Goal: Information Seeking & Learning: Compare options

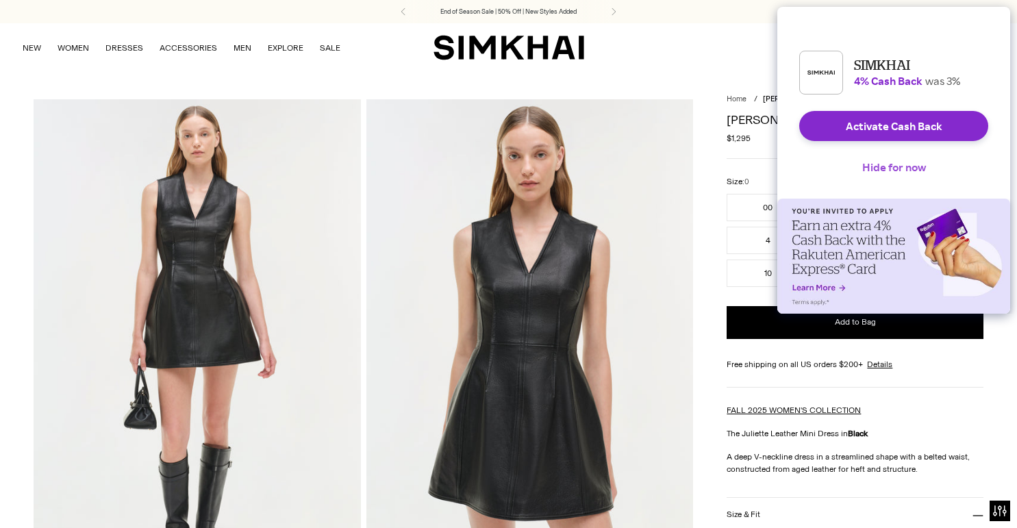
click at [896, 173] on button "Hide for now" at bounding box center [894, 167] width 86 height 30
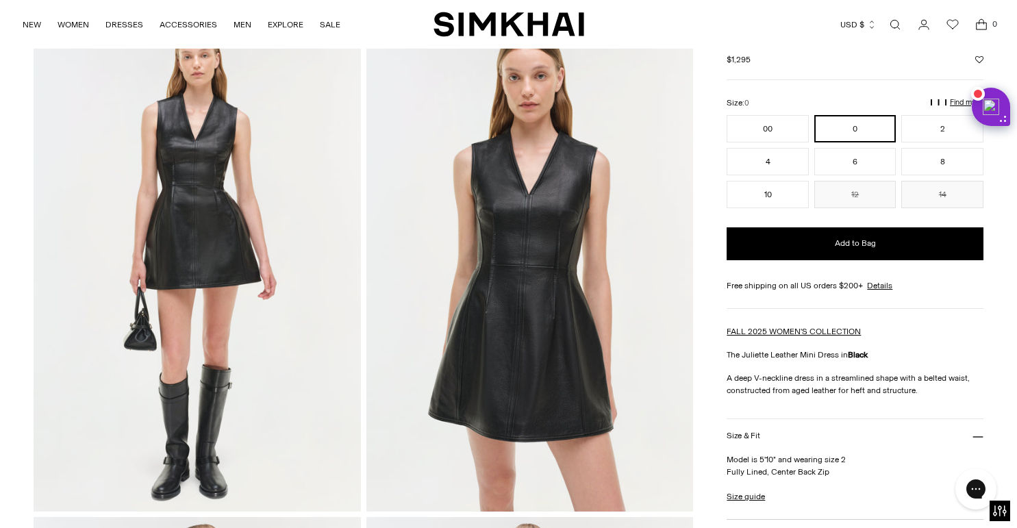
scroll to position [88, 0]
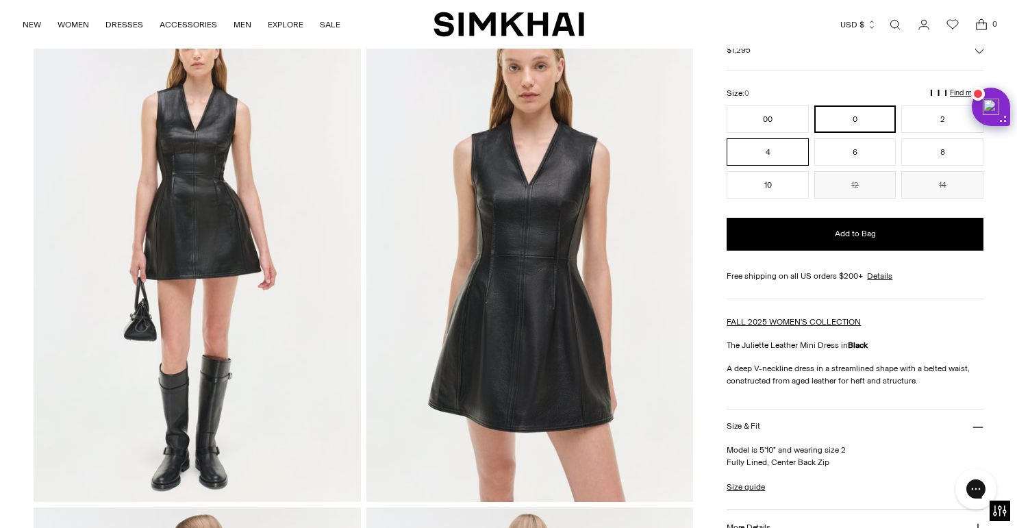
click at [754, 165] on button "4" at bounding box center [768, 151] width 82 height 27
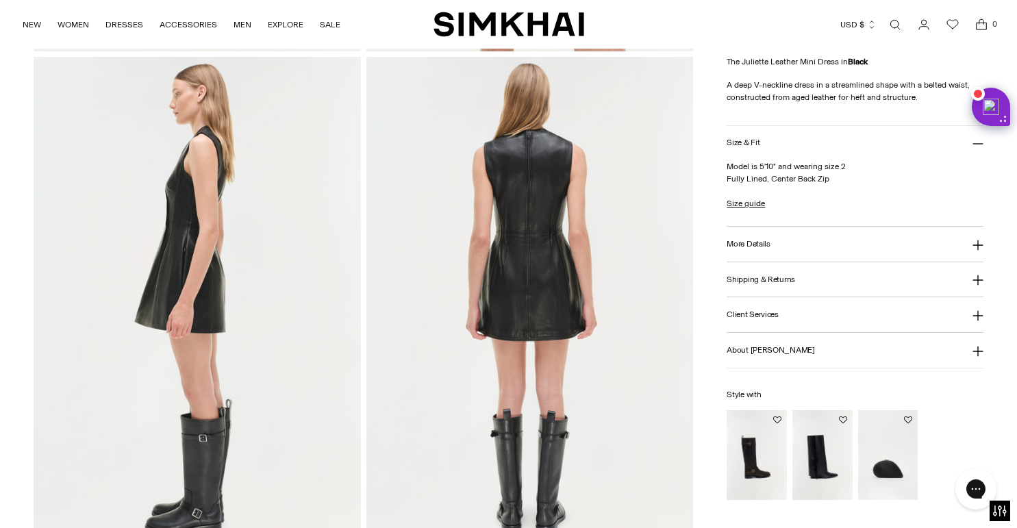
scroll to position [546, 0]
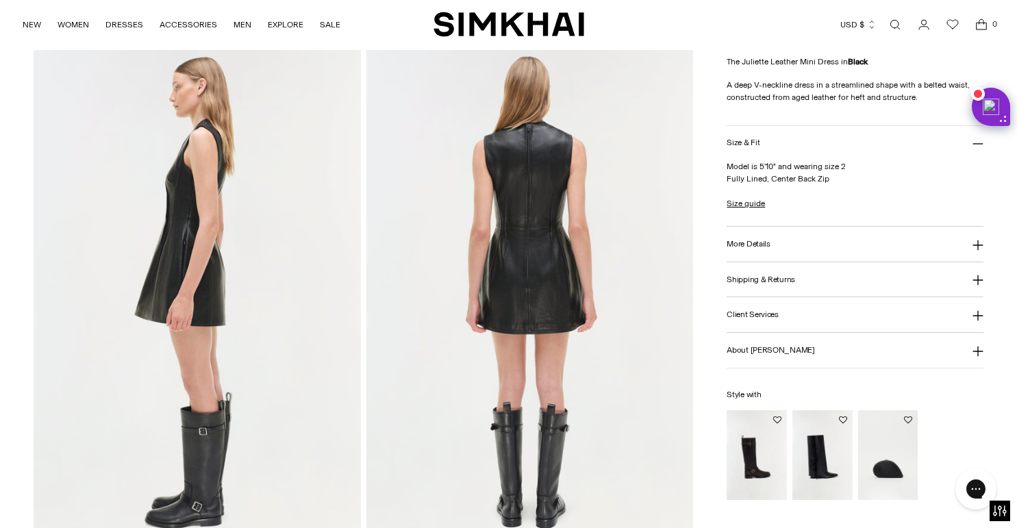
click at [780, 240] on button "More Details" at bounding box center [855, 244] width 257 height 35
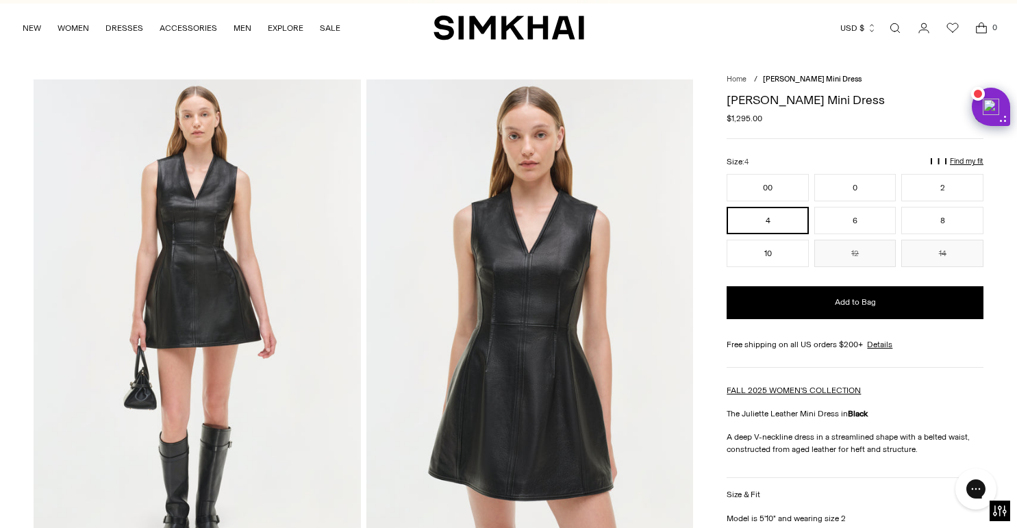
scroll to position [0, 0]
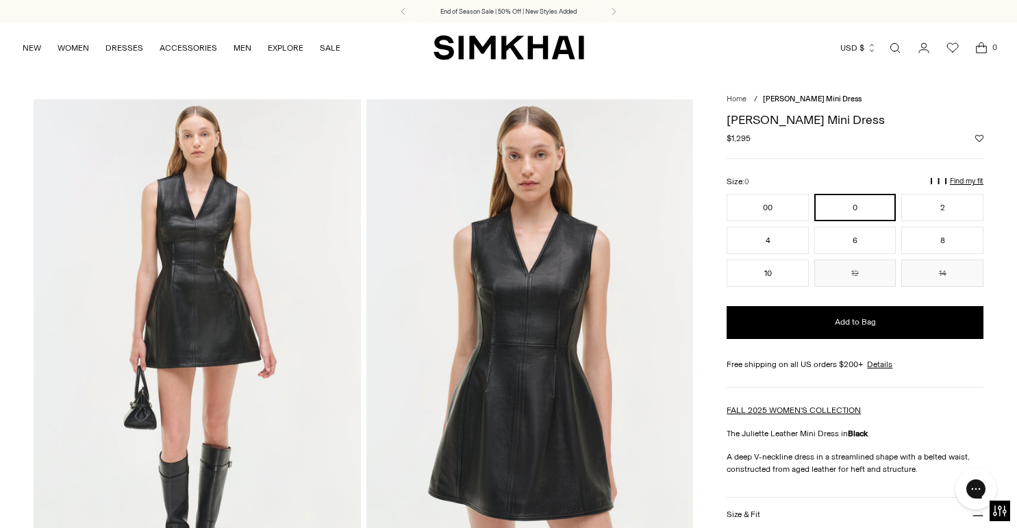
click at [504, 52] on img "SIMKHAI" at bounding box center [508, 47] width 151 height 27
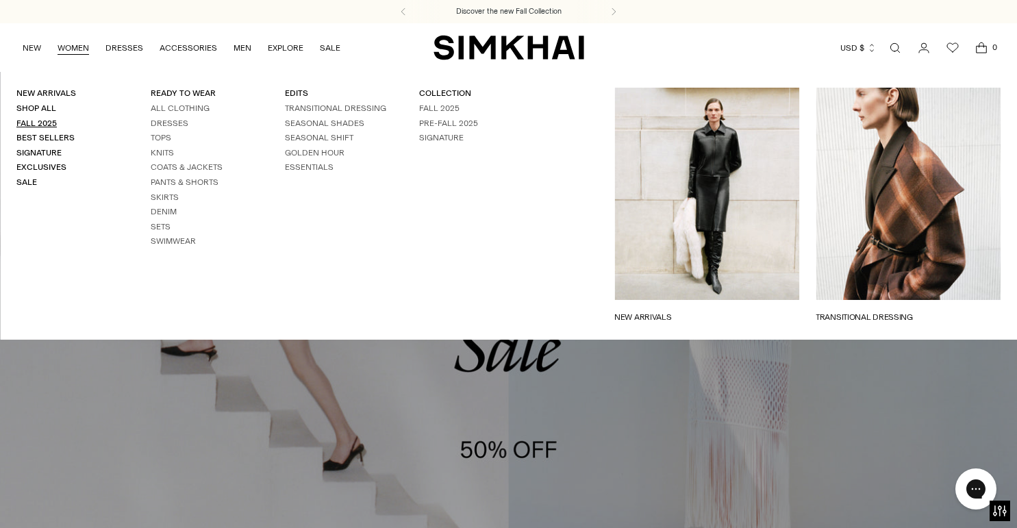
click at [49, 122] on link "Fall 2025" at bounding box center [36, 123] width 40 height 10
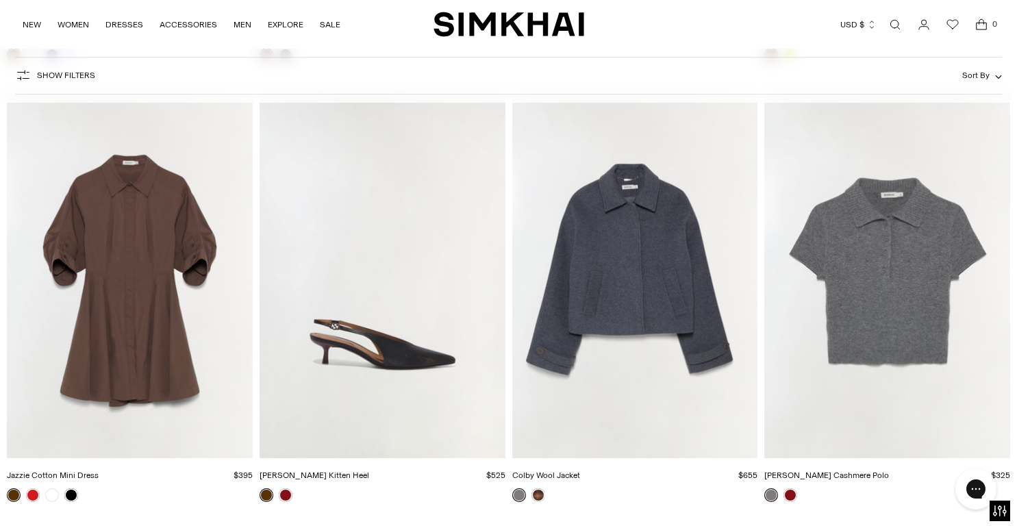
scroll to position [3612, 0]
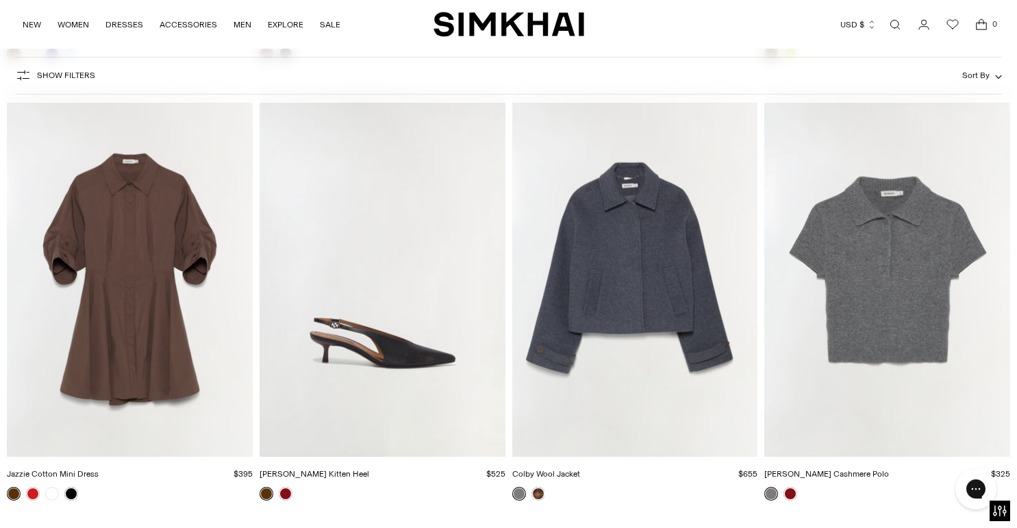
click at [0, 0] on img "Jazzie Cotton Mini Dress" at bounding box center [0, 0] width 0 height 0
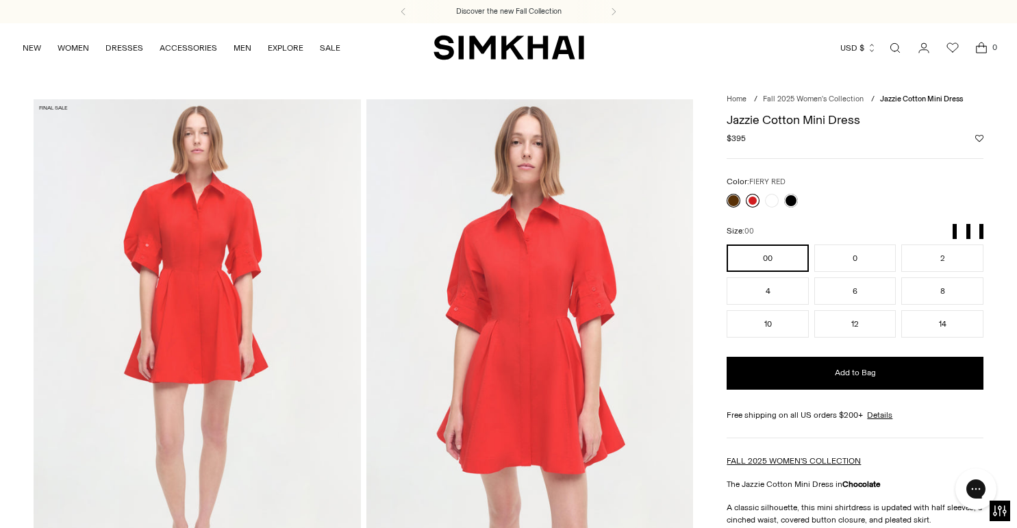
click at [757, 201] on link at bounding box center [753, 201] width 14 height 14
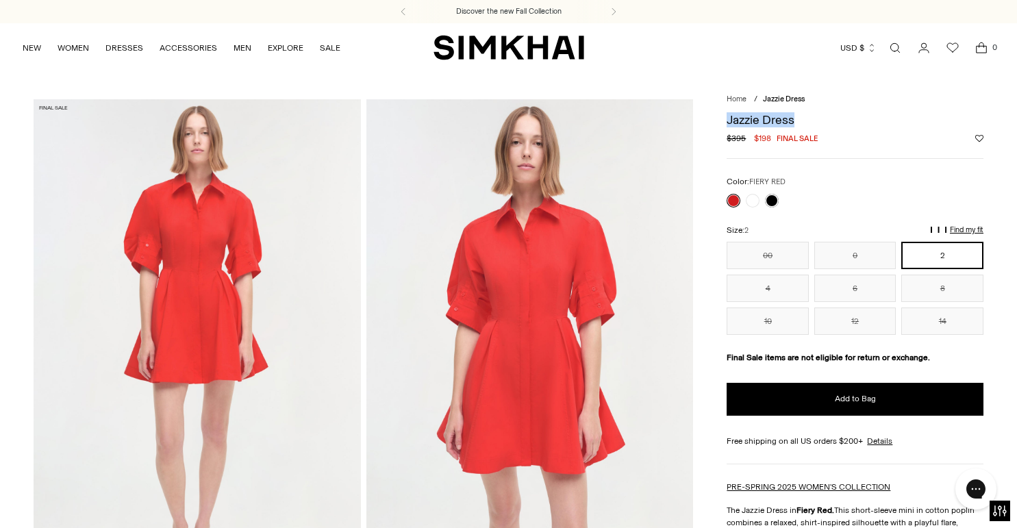
drag, startPoint x: 804, startPoint y: 123, endPoint x: 715, endPoint y: 123, distance: 89.0
copy h1 "Jazzie Dress"
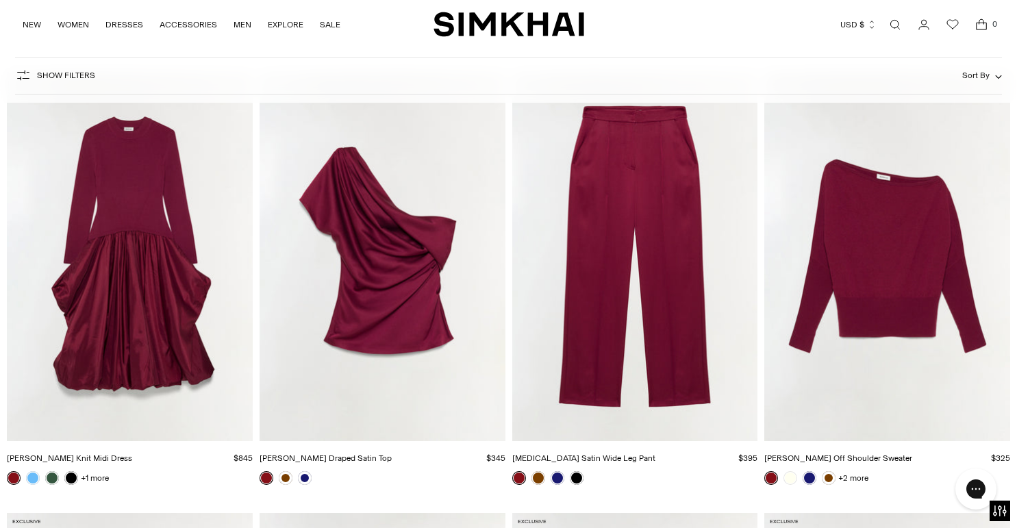
scroll to position [5834, 0]
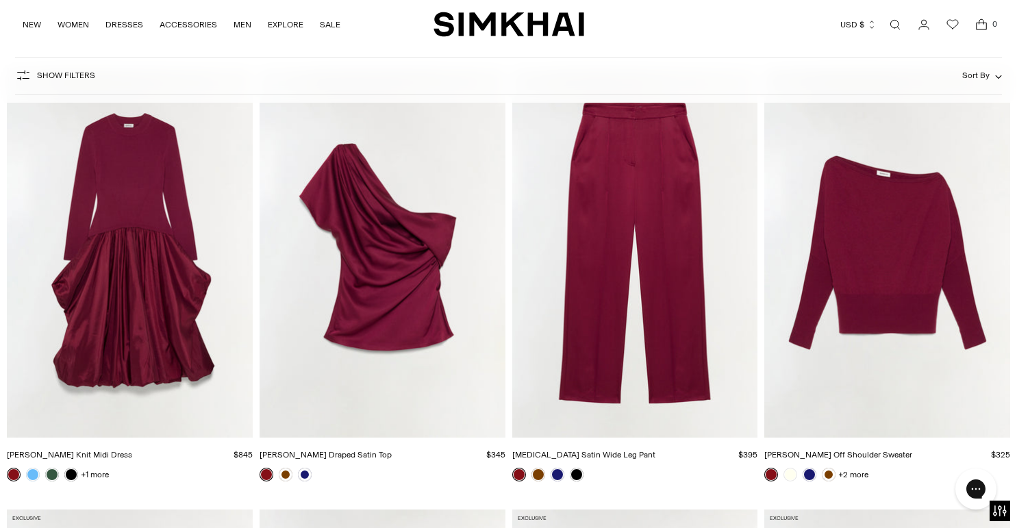
click at [0, 0] on img "Phoebe Draped Satin Top" at bounding box center [0, 0] width 0 height 0
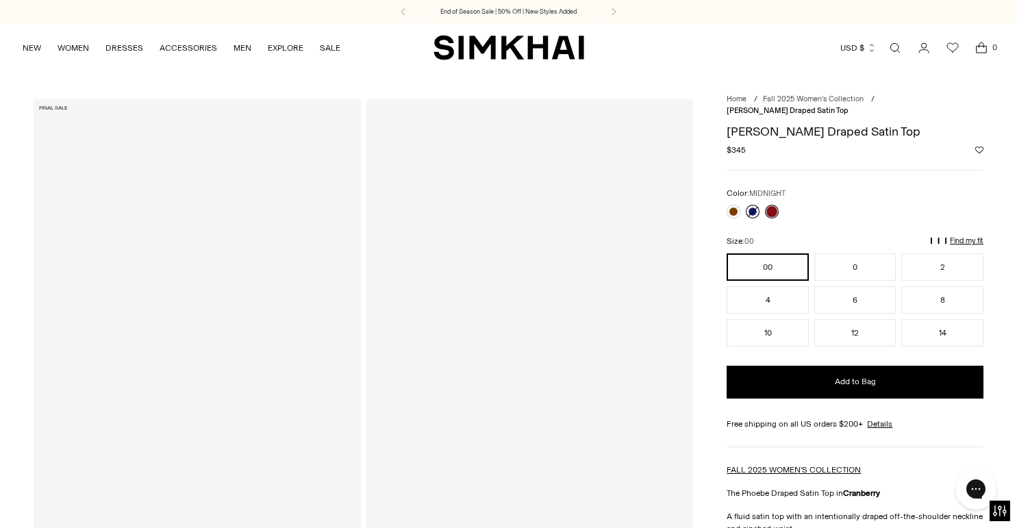
click at [753, 205] on link at bounding box center [753, 212] width 14 height 14
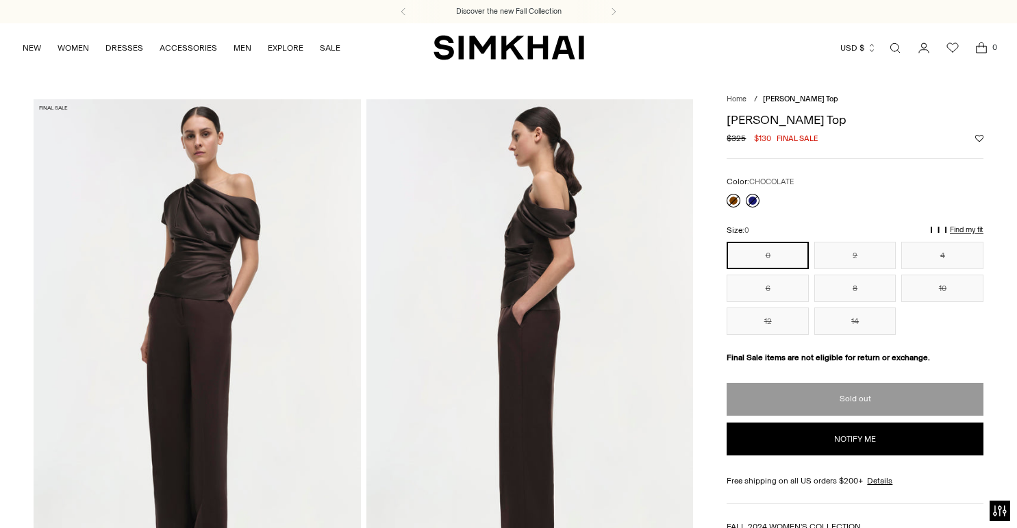
click at [733, 202] on link at bounding box center [734, 201] width 14 height 14
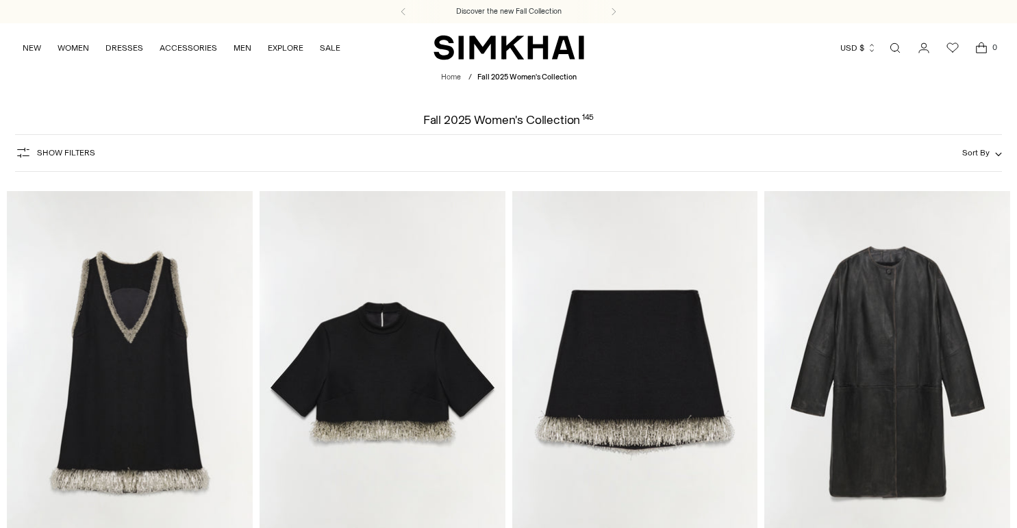
scroll to position [2575, 0]
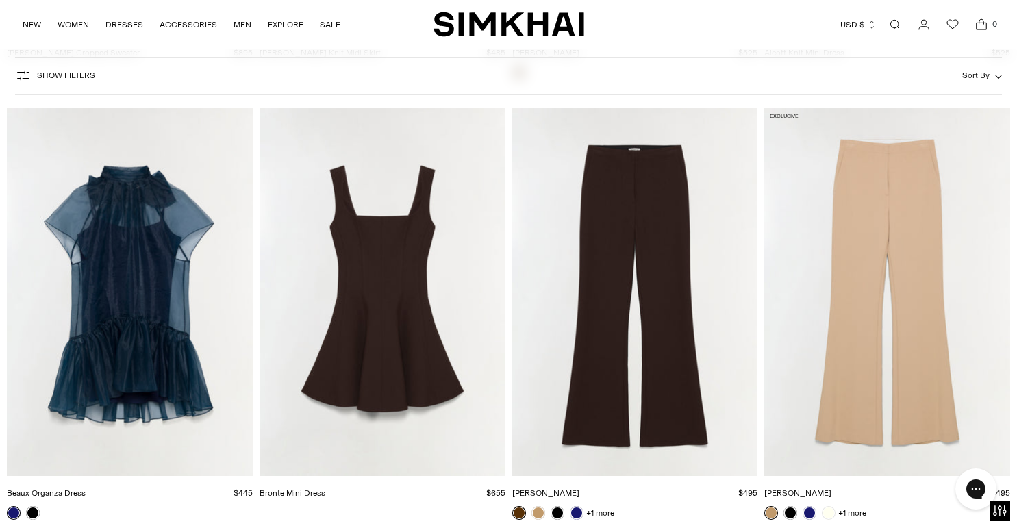
scroll to position [13697, 0]
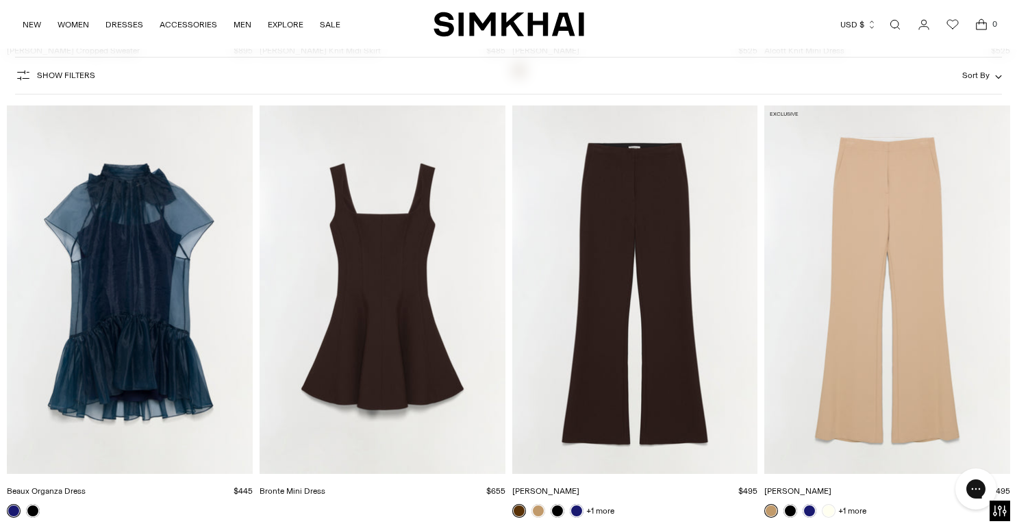
click at [0, 0] on img "Kenna Trouser" at bounding box center [0, 0] width 0 height 0
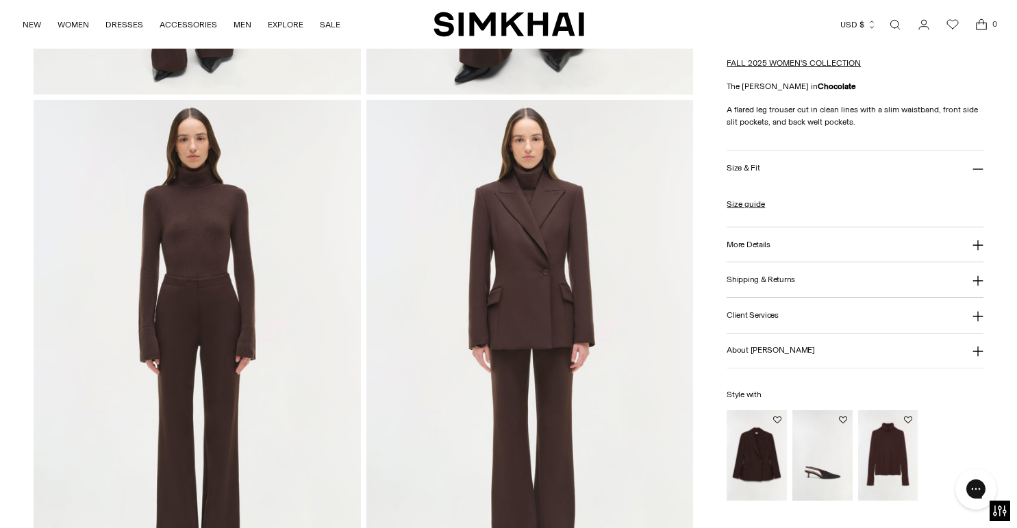
scroll to position [530, 0]
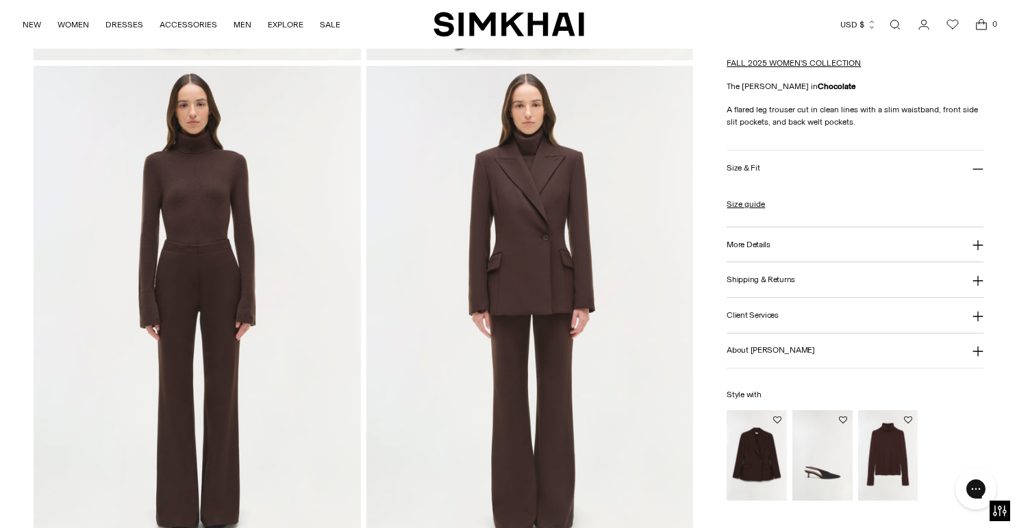
click at [751, 236] on button "More Details" at bounding box center [855, 244] width 257 height 35
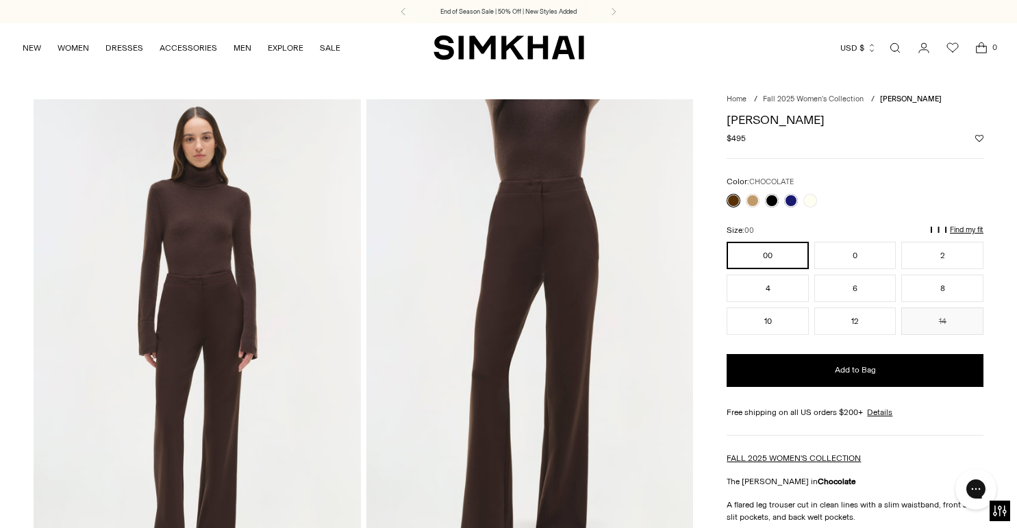
scroll to position [5, 0]
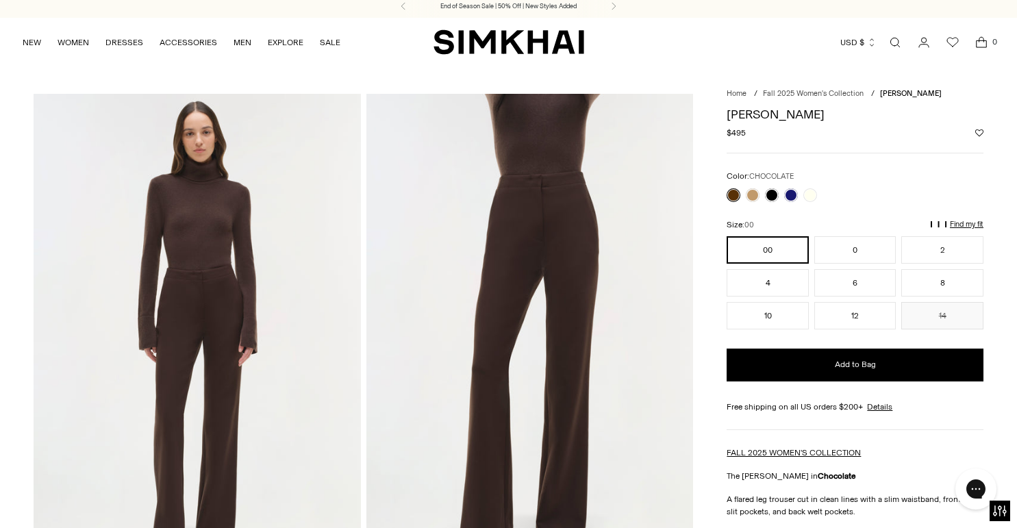
click at [555, 220] on img at bounding box center [529, 339] width 327 height 491
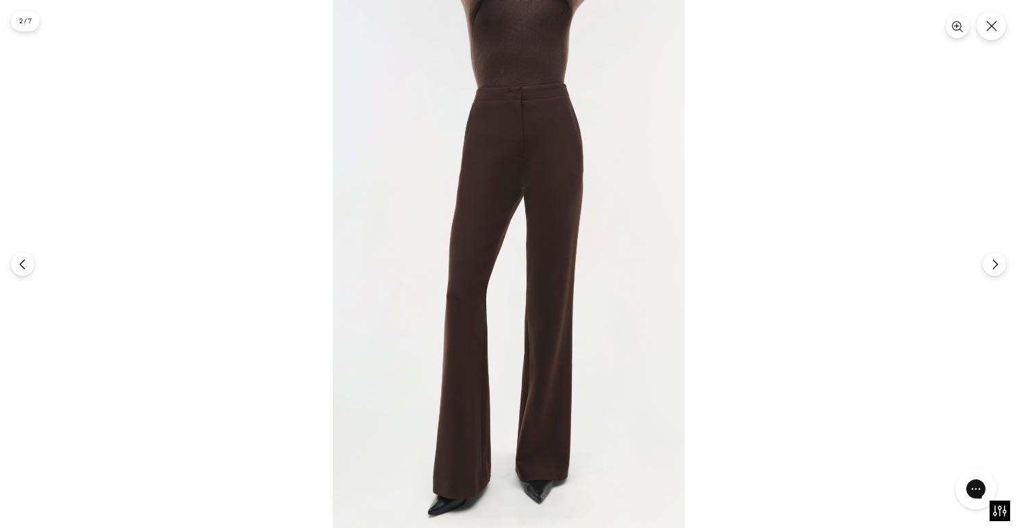
click at [554, 199] on img at bounding box center [509, 264] width 352 height 528
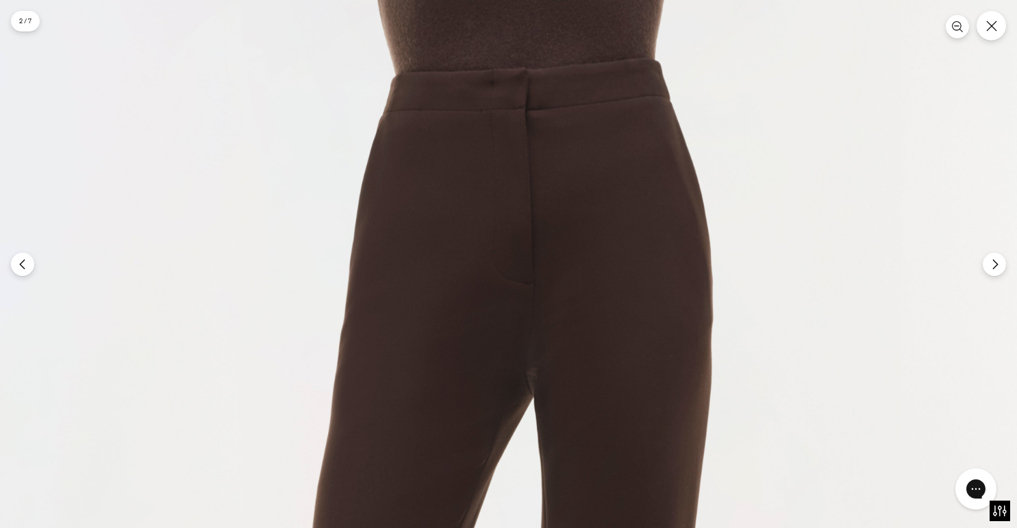
click at [992, 27] on icon "Close" at bounding box center [991, 26] width 12 height 12
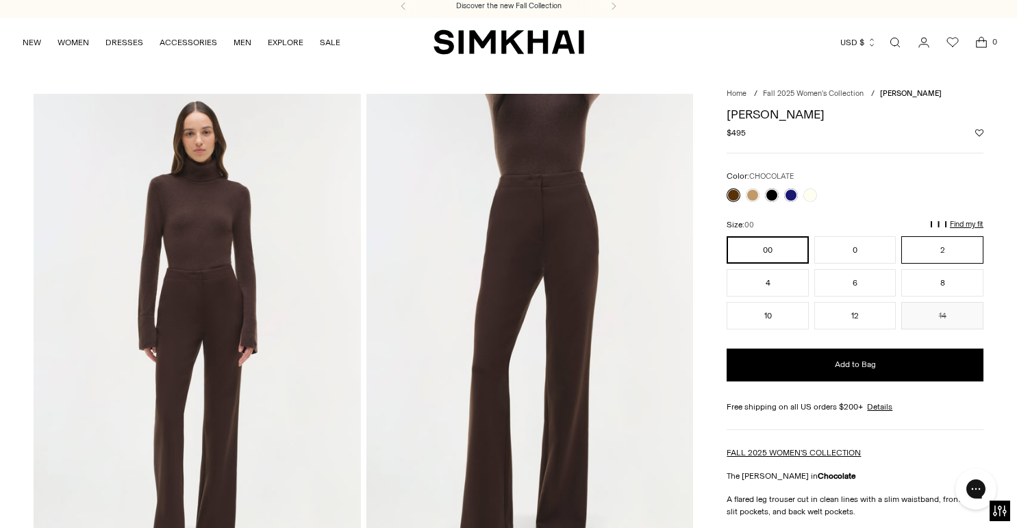
click at [929, 247] on button "2" at bounding box center [942, 249] width 82 height 27
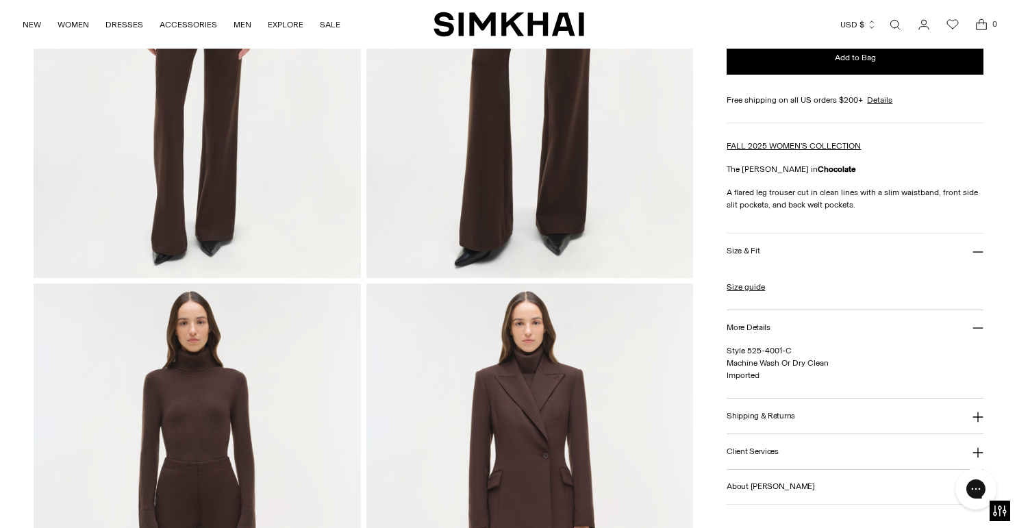
scroll to position [322, 0]
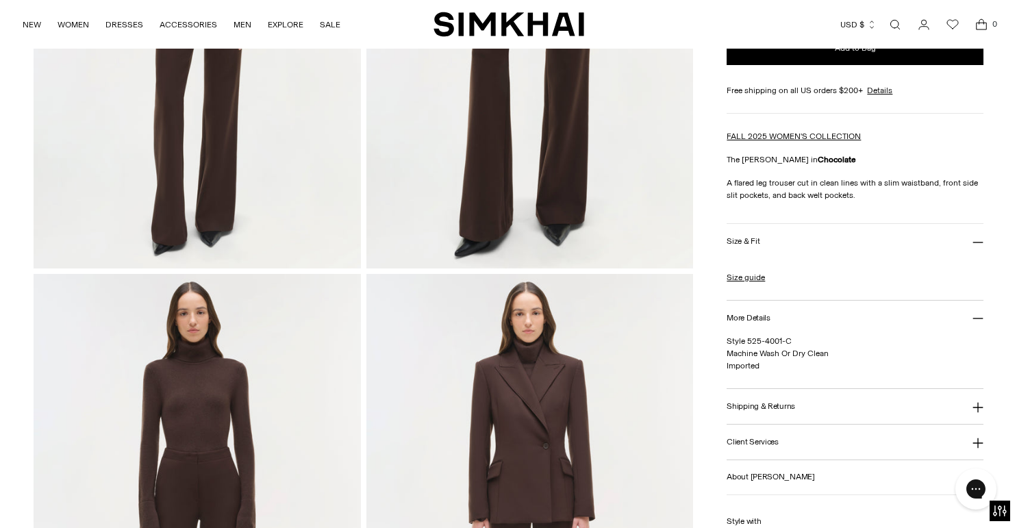
click at [974, 237] on icon at bounding box center [977, 242] width 11 height 11
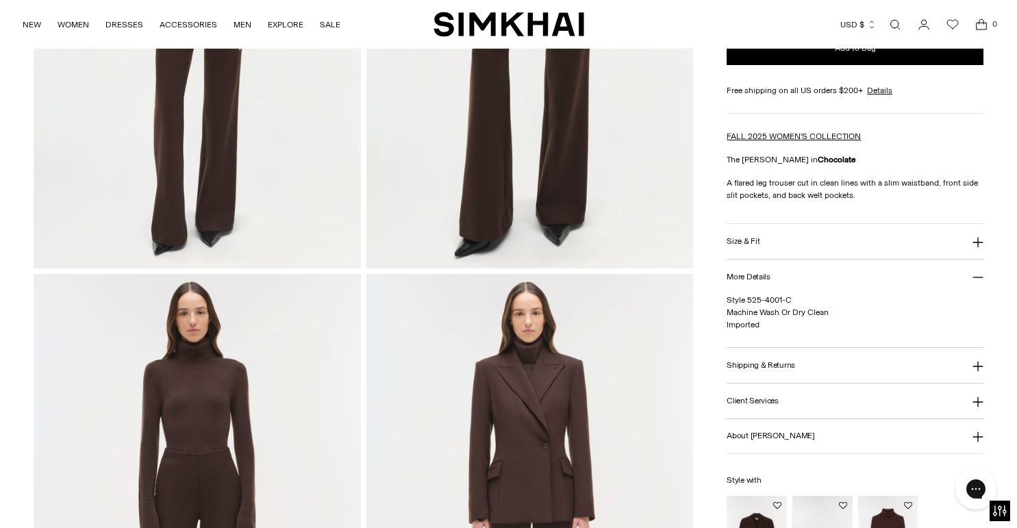
click at [974, 237] on icon at bounding box center [977, 242] width 11 height 11
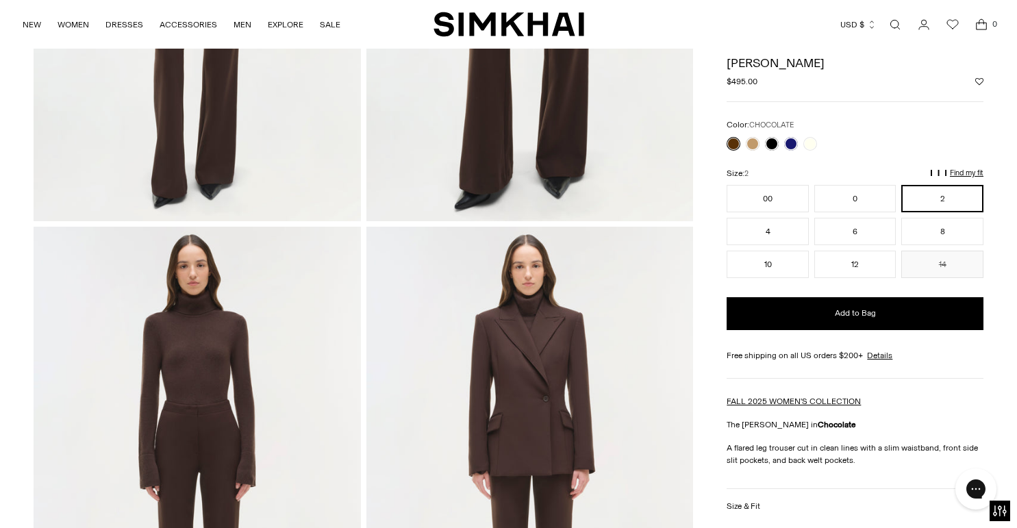
scroll to position [0, 0]
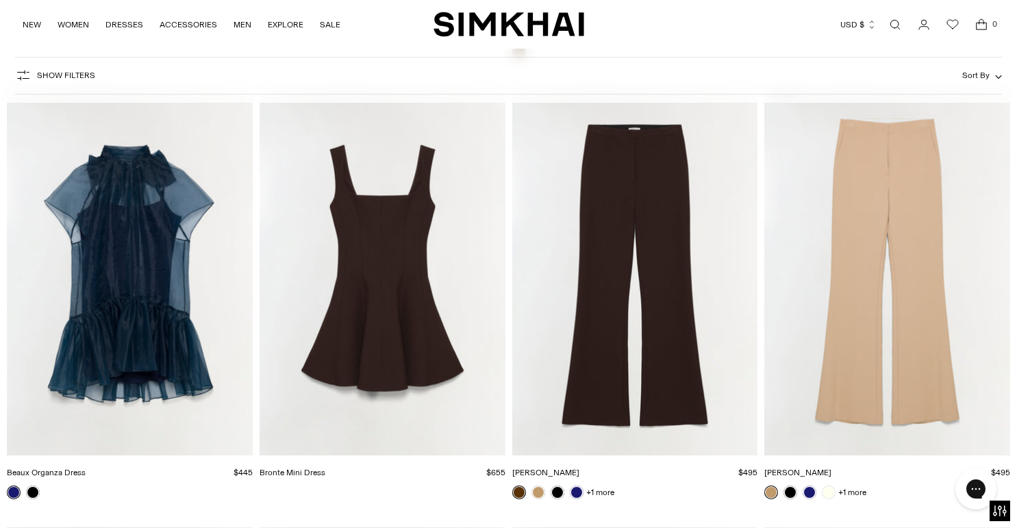
scroll to position [13709, 0]
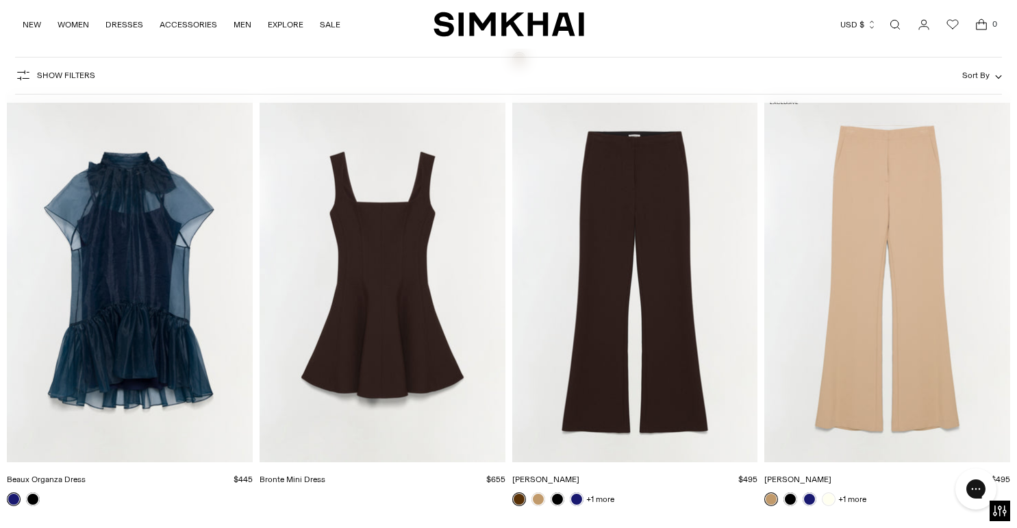
click at [0, 0] on img "Kenna Trouser" at bounding box center [0, 0] width 0 height 0
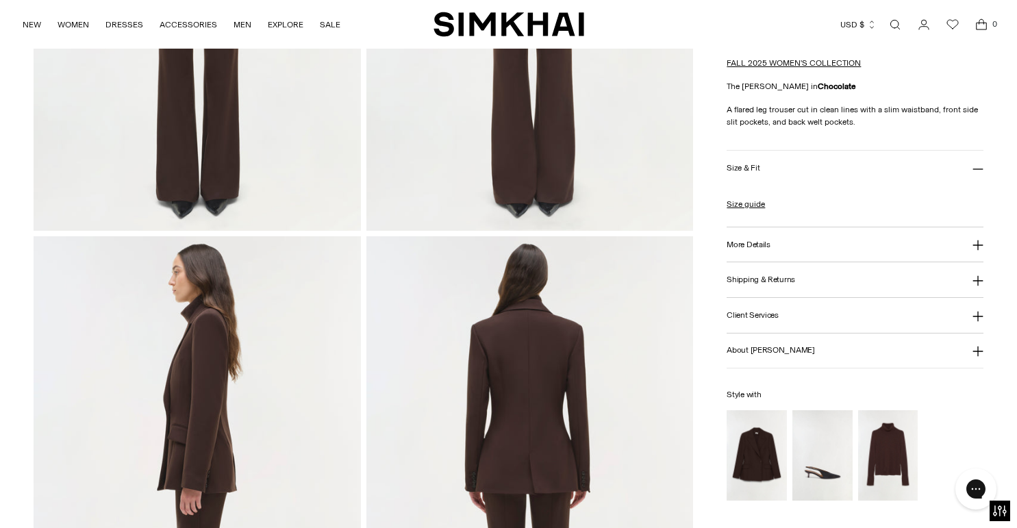
scroll to position [985, 0]
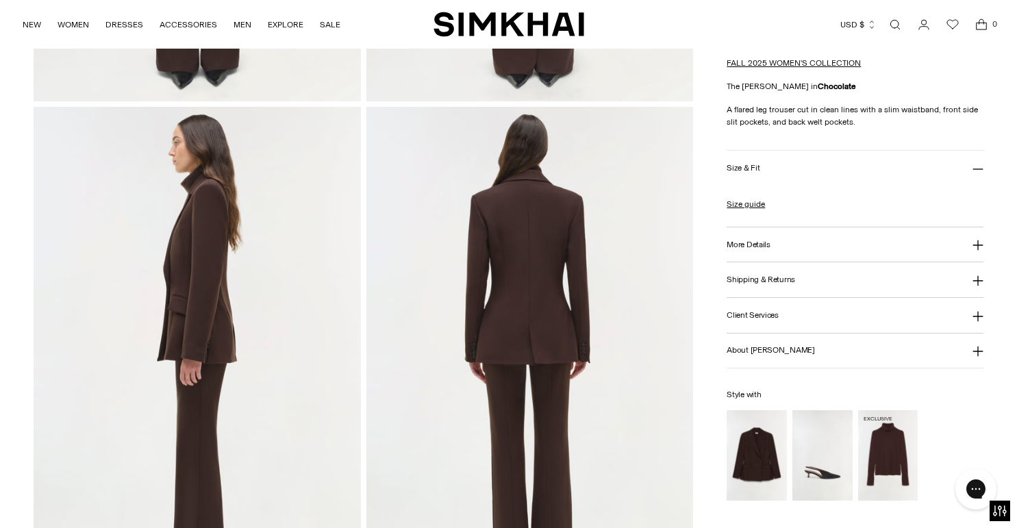
click at [0, 0] on img "Fenwick Cashmere Turtleneck" at bounding box center [0, 0] width 0 height 0
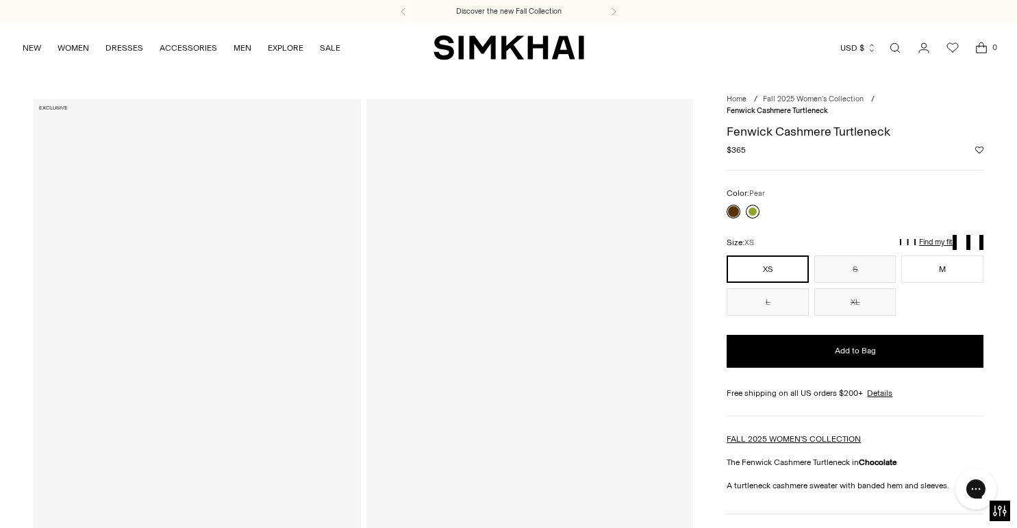
click at [753, 214] on link at bounding box center [753, 212] width 14 height 14
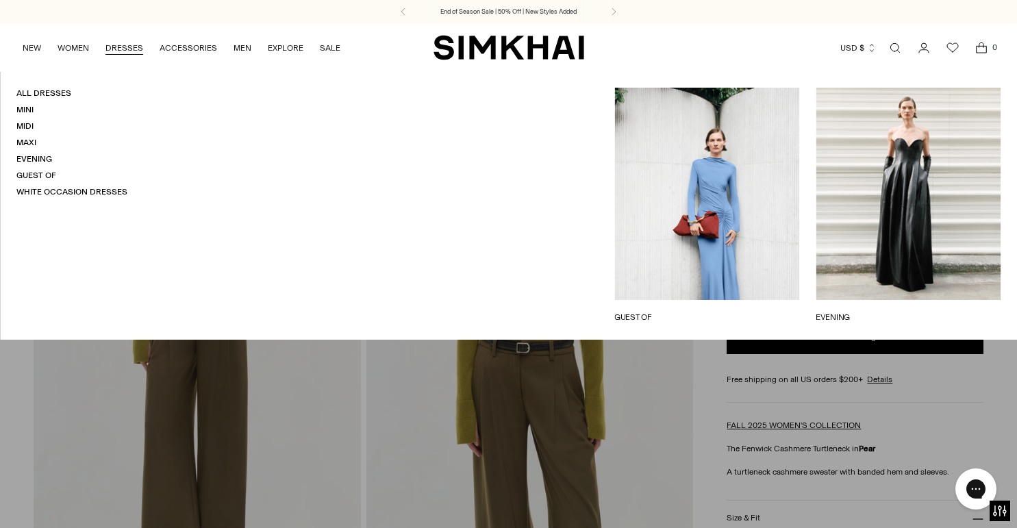
click at [106, 51] on link "DRESSES" at bounding box center [124, 48] width 38 height 30
